Goal: Book appointment/travel/reservation

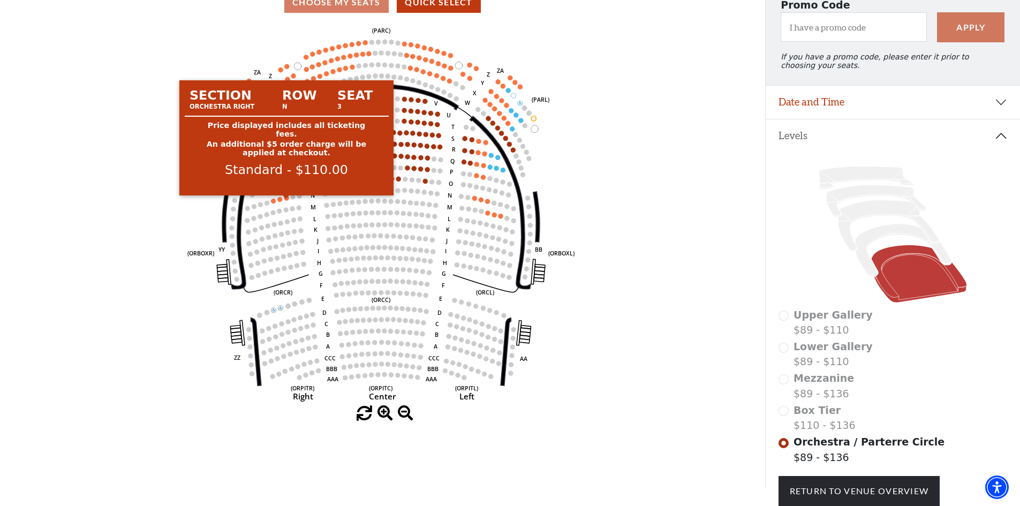
click at [288, 200] on circle at bounding box center [286, 197] width 5 height 5
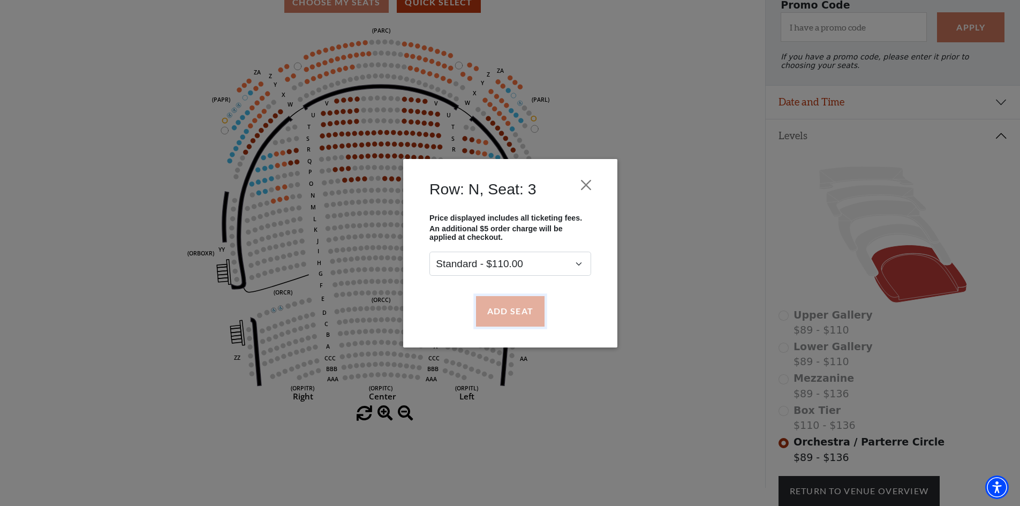
click at [507, 314] on button "Add Seat" at bounding box center [510, 311] width 69 height 30
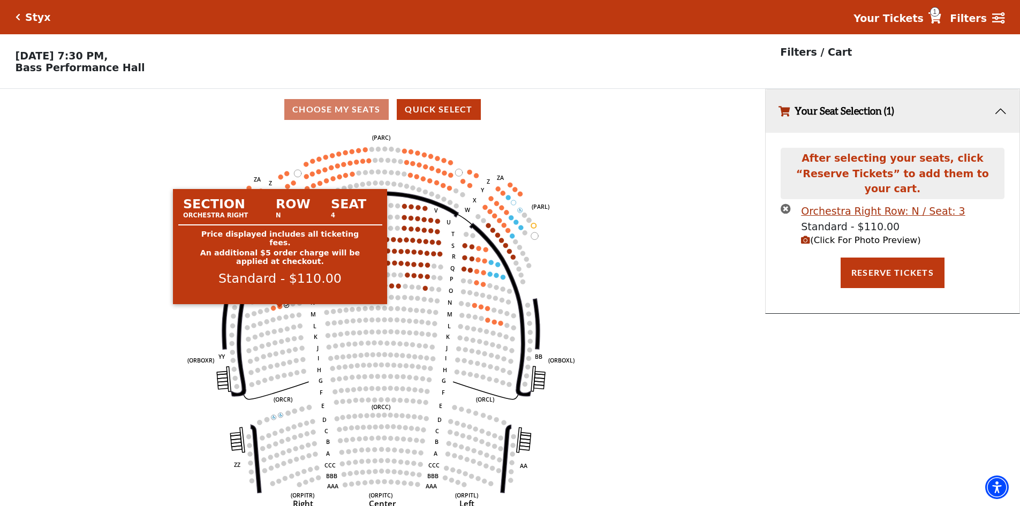
click at [280, 309] on circle at bounding box center [280, 306] width 5 height 5
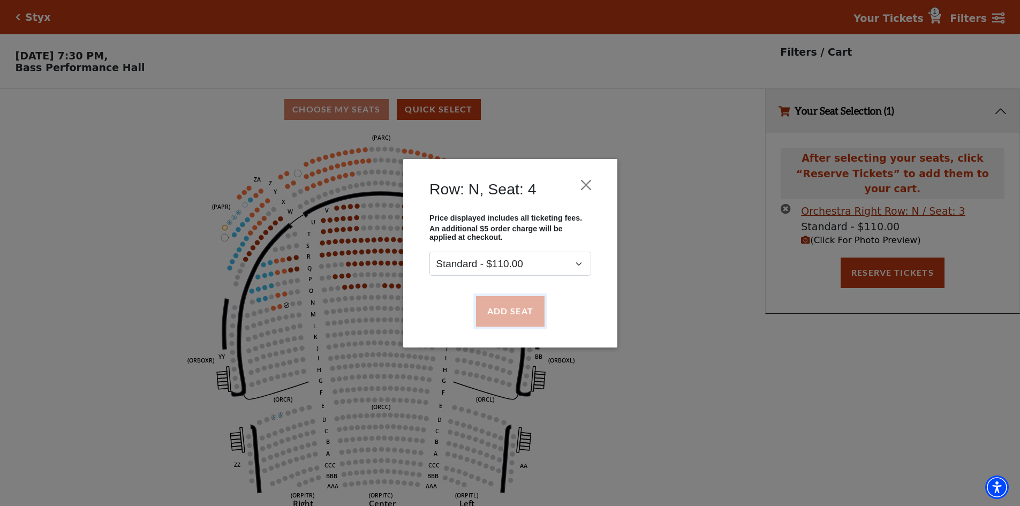
click at [499, 309] on button "Add Seat" at bounding box center [510, 311] width 69 height 30
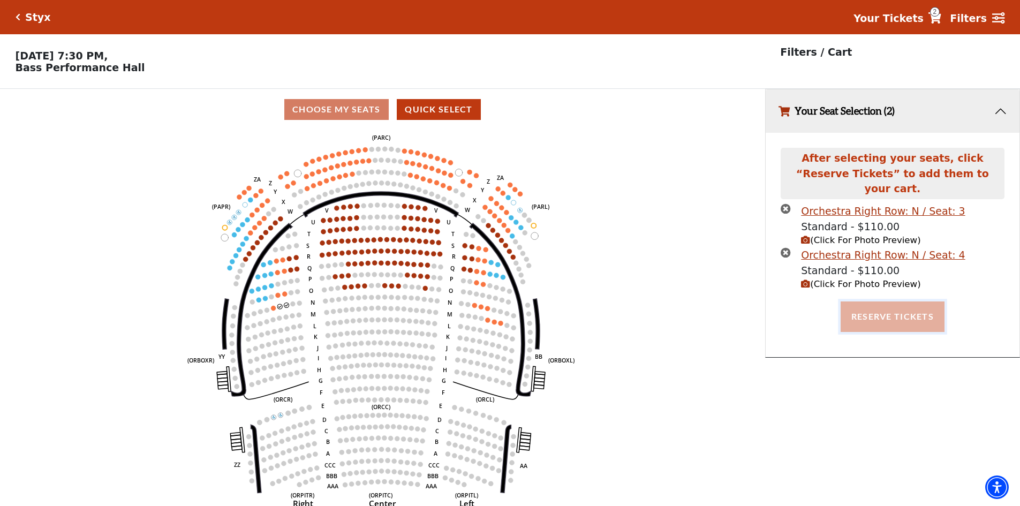
click at [896, 306] on button "Reserve Tickets" at bounding box center [893, 317] width 104 height 30
click at [877, 305] on button "Reserve Tickets" at bounding box center [893, 317] width 104 height 30
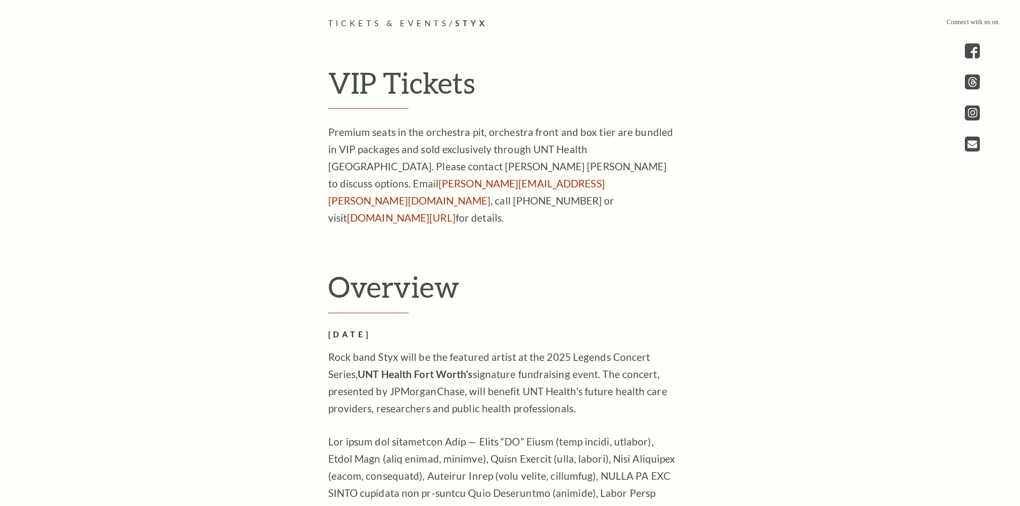
scroll to position [643, 0]
